Goal: Navigation & Orientation: Find specific page/section

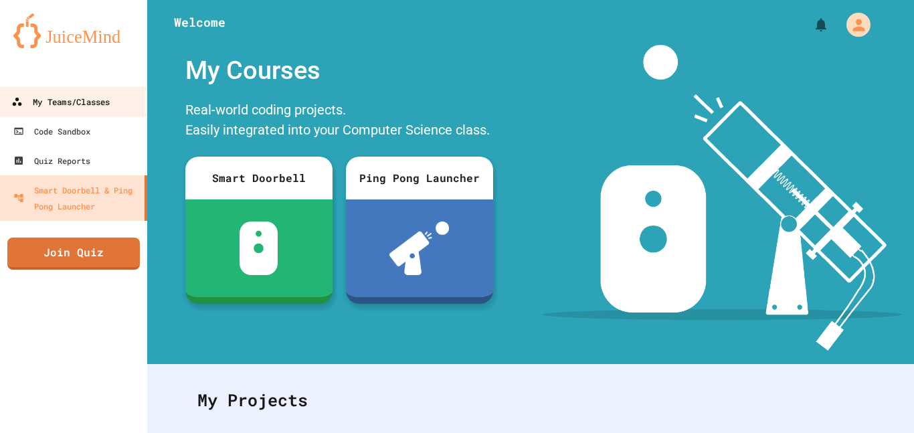
click at [51, 95] on div "My Teams/Classes" at bounding box center [60, 102] width 98 height 17
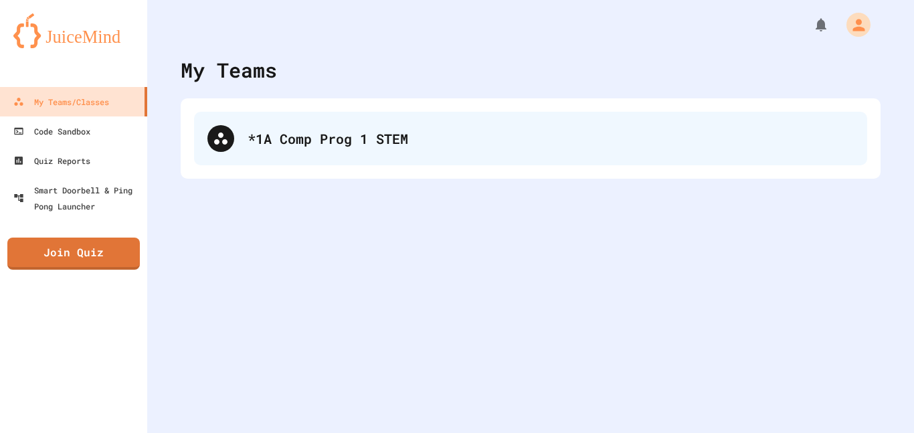
click at [316, 115] on div "*1A Comp Prog 1 STEM" at bounding box center [530, 139] width 673 height 54
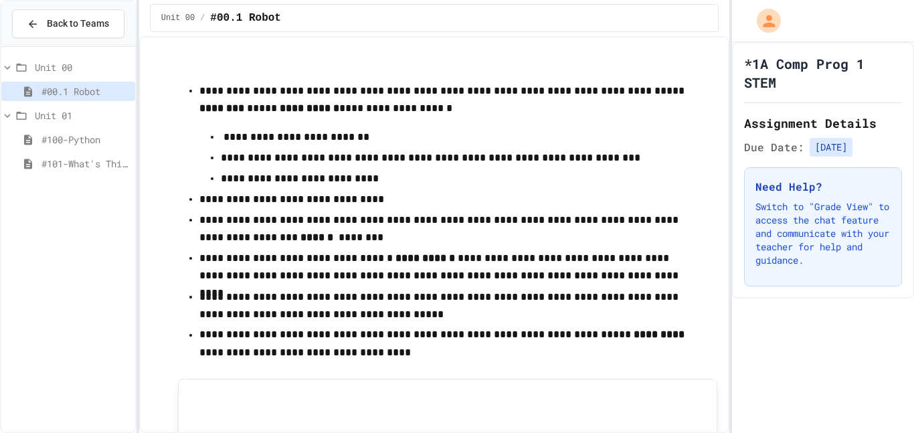
click at [104, 135] on span "#100-Python" at bounding box center [85, 139] width 88 height 14
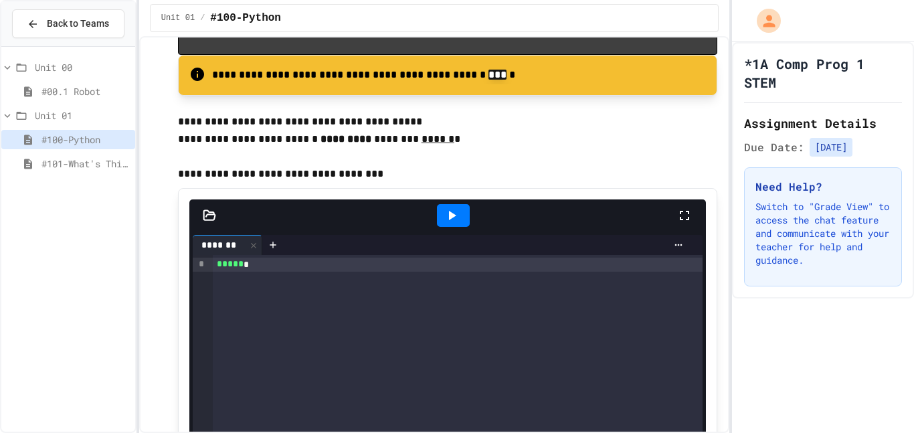
scroll to position [1329, 0]
